Goal: Task Accomplishment & Management: Manage account settings

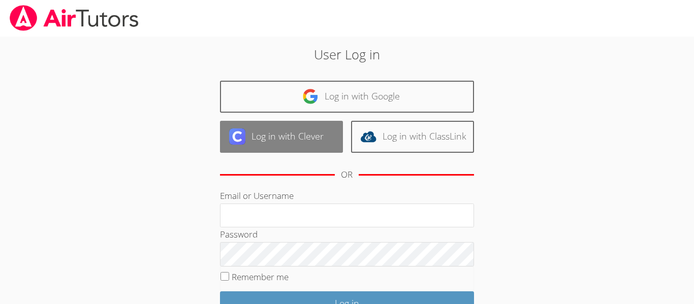
click at [310, 134] on link "Log in with Clever" at bounding box center [281, 137] width 123 height 32
click at [240, 138] on img at bounding box center [237, 137] width 16 height 16
